Goal: Information Seeking & Learning: Learn about a topic

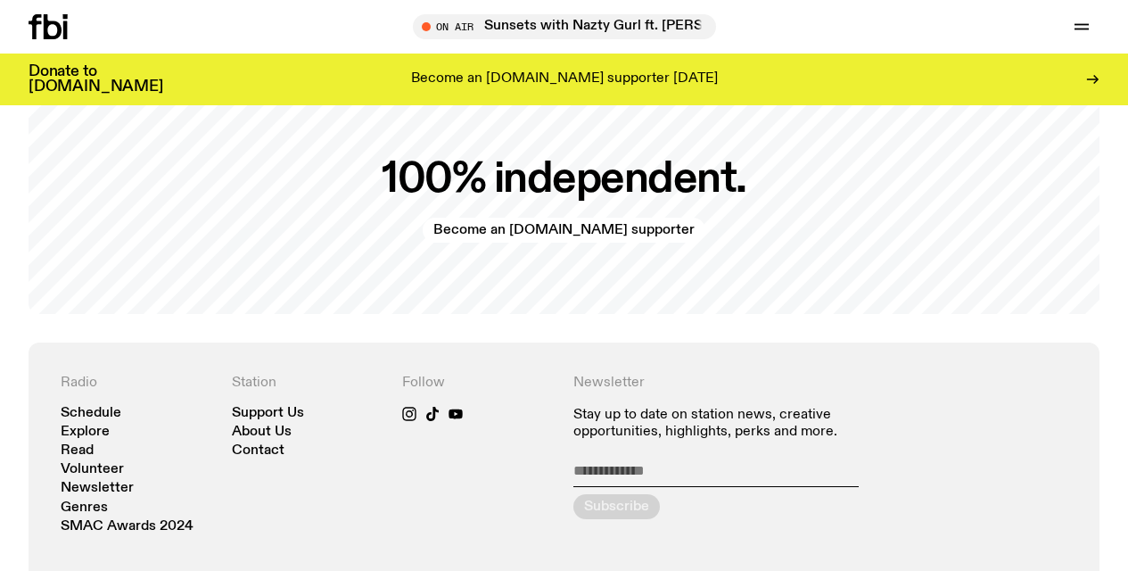
scroll to position [3529, 0]
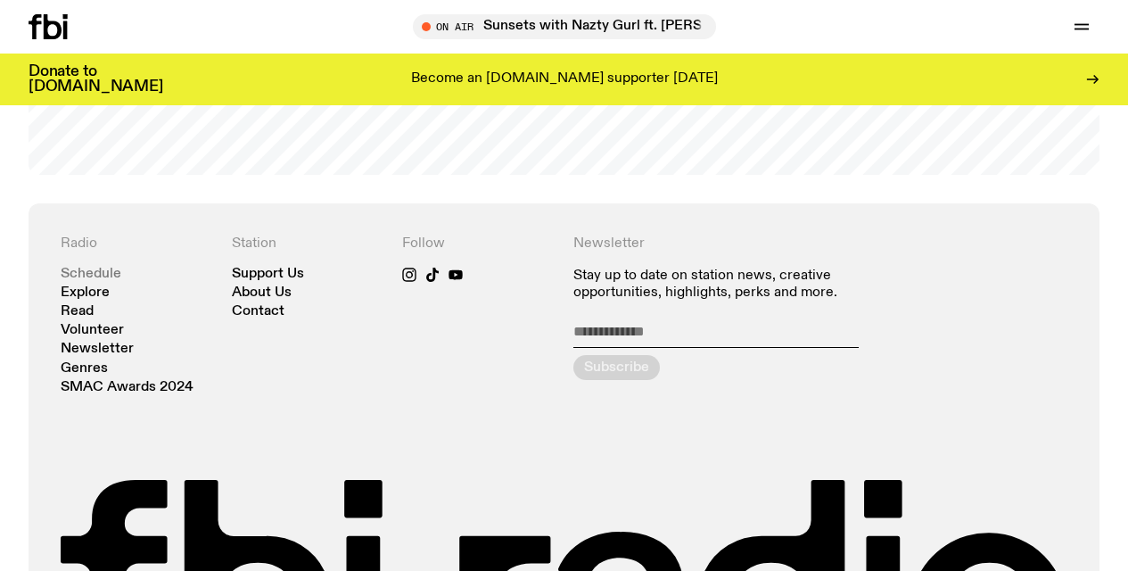
click at [87, 277] on link "Schedule" at bounding box center [91, 273] width 61 height 13
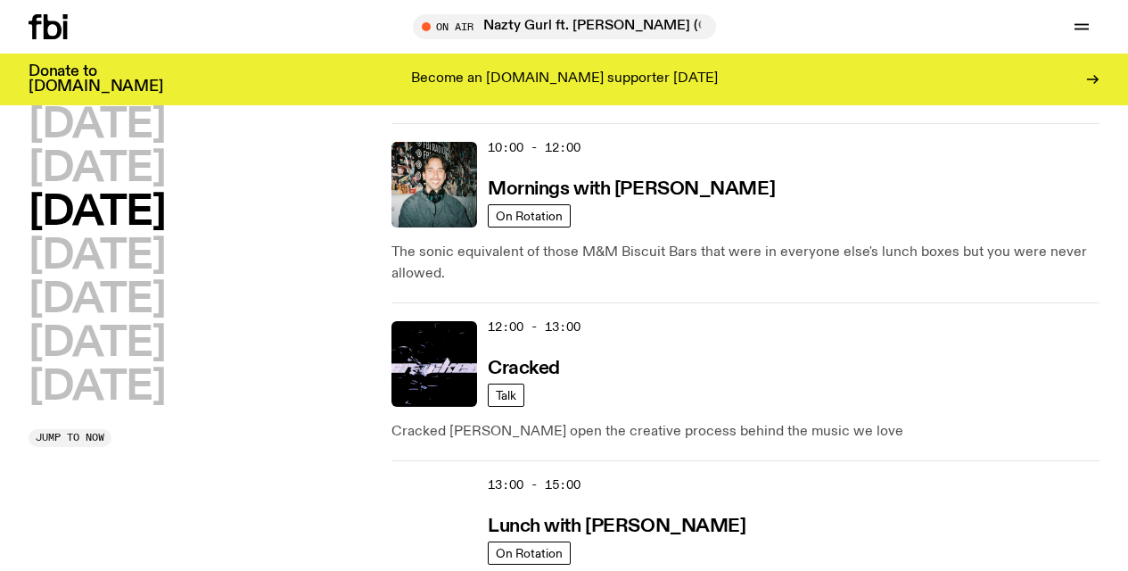
scroll to position [507, 0]
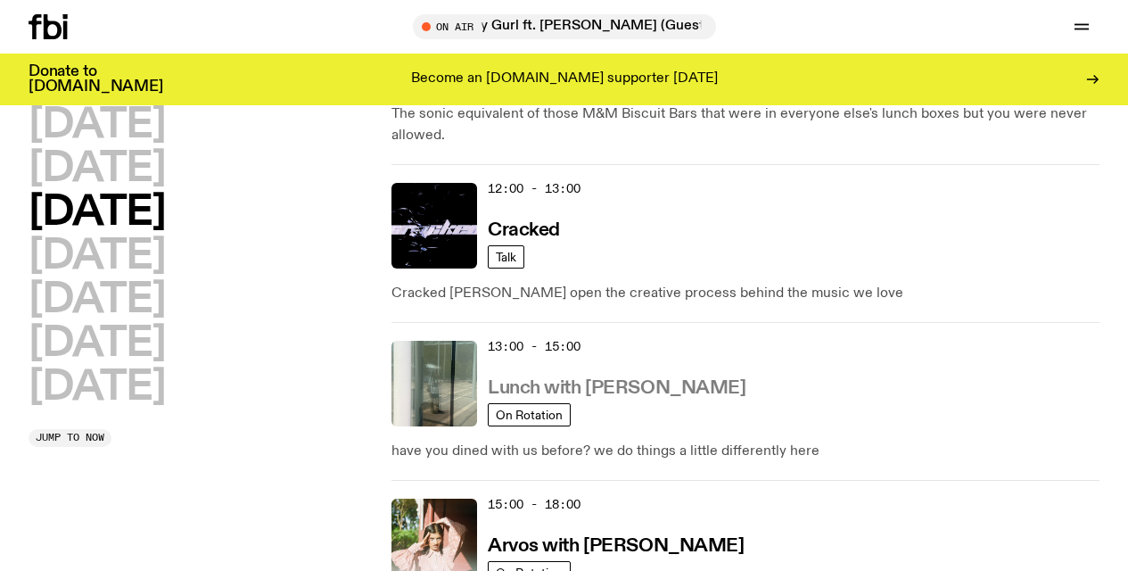
click at [561, 389] on h3 "Lunch with [PERSON_NAME]" at bounding box center [617, 388] width 258 height 19
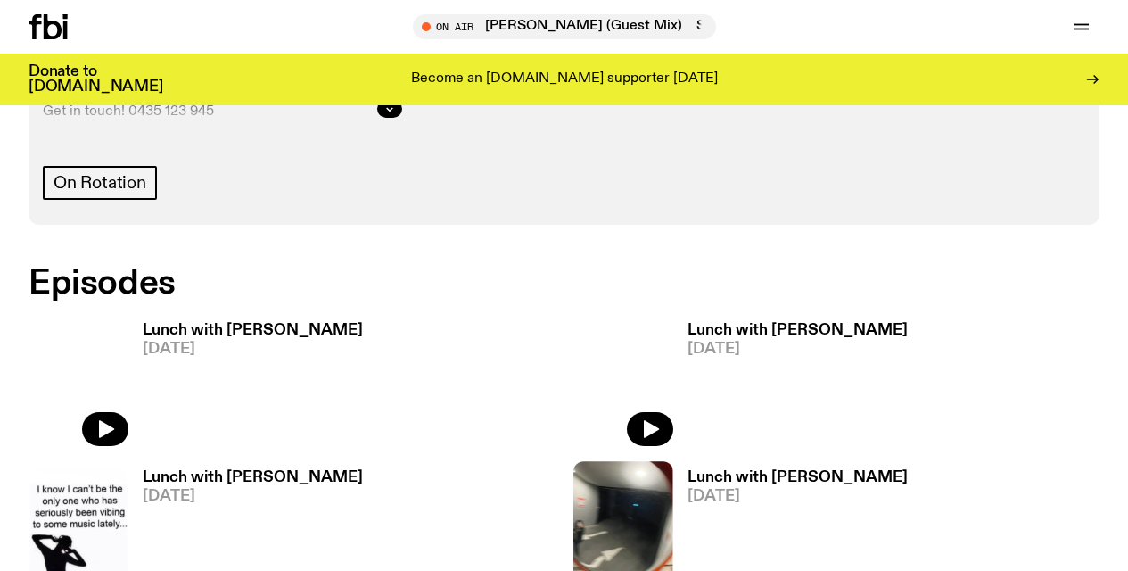
scroll to position [907, 0]
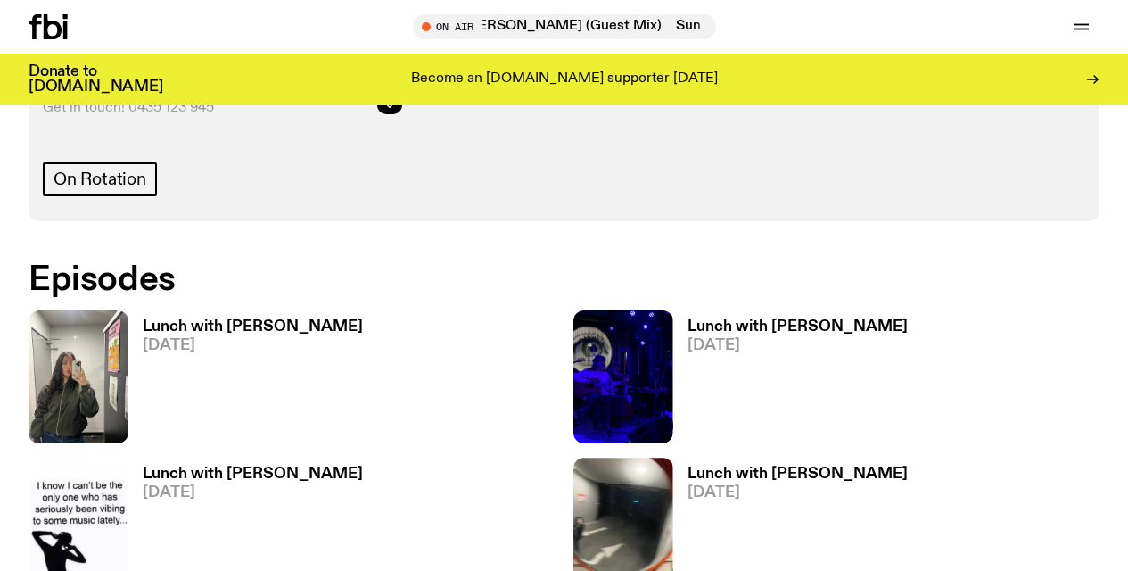
click at [197, 323] on h3 "Lunch with [PERSON_NAME]" at bounding box center [253, 326] width 220 height 15
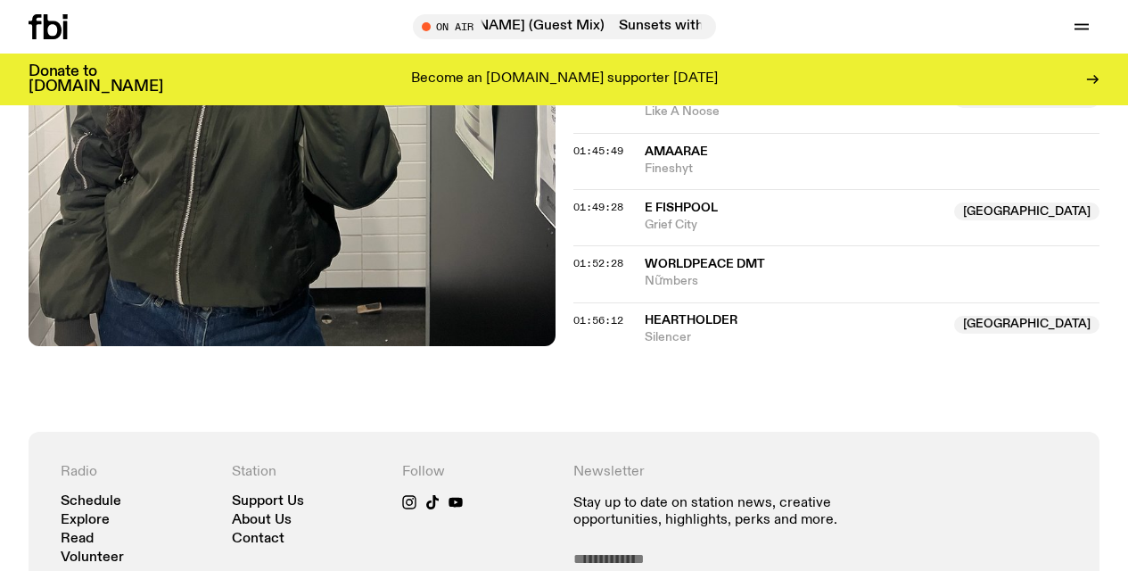
scroll to position [1404, 0]
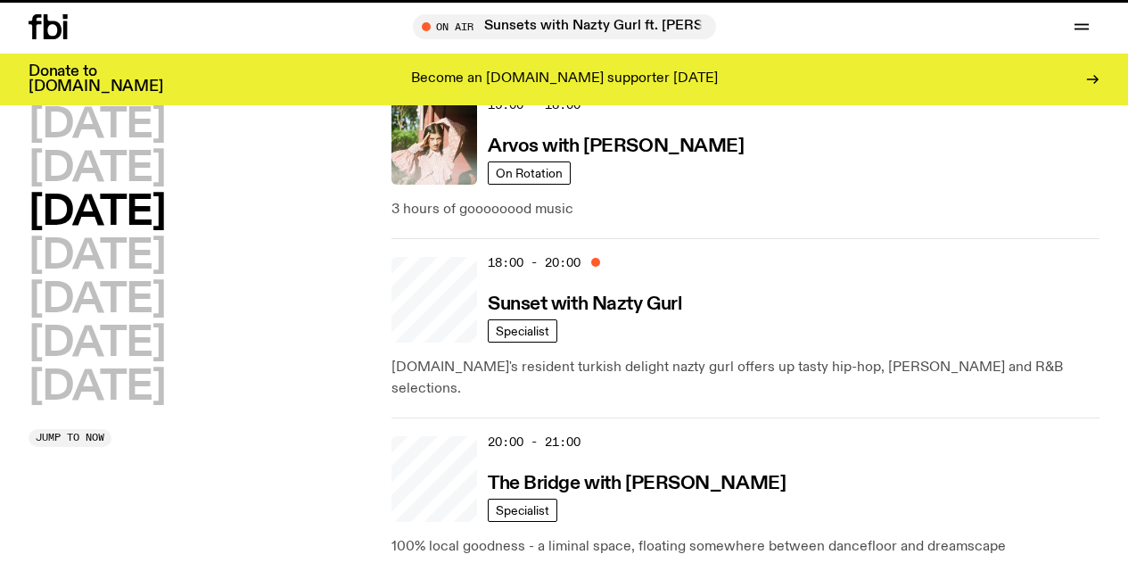
scroll to position [507, 0]
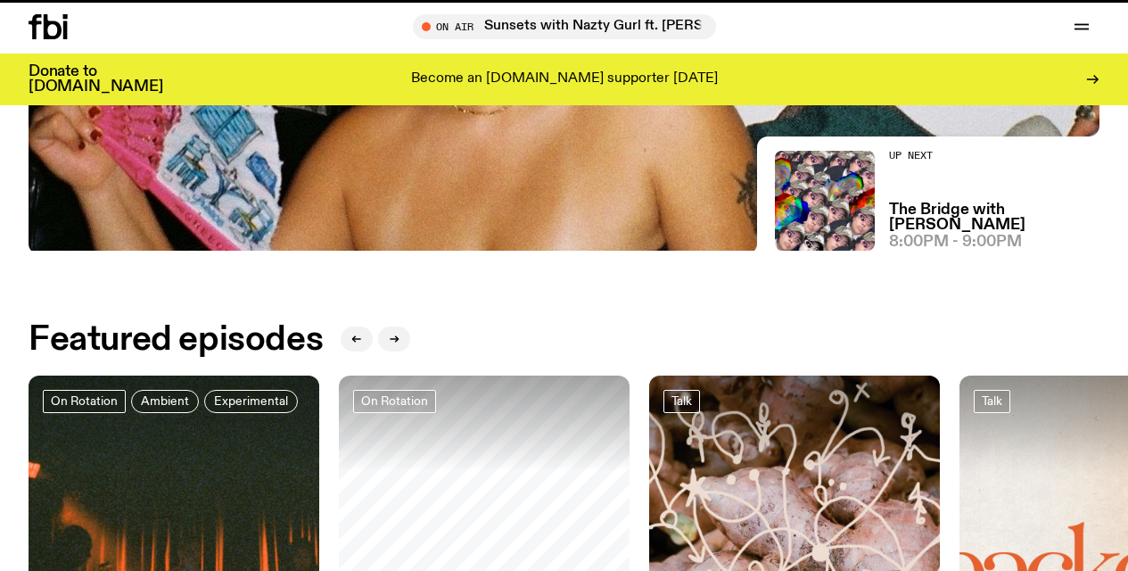
scroll to position [3529, 0]
